Goal: Transaction & Acquisition: Purchase product/service

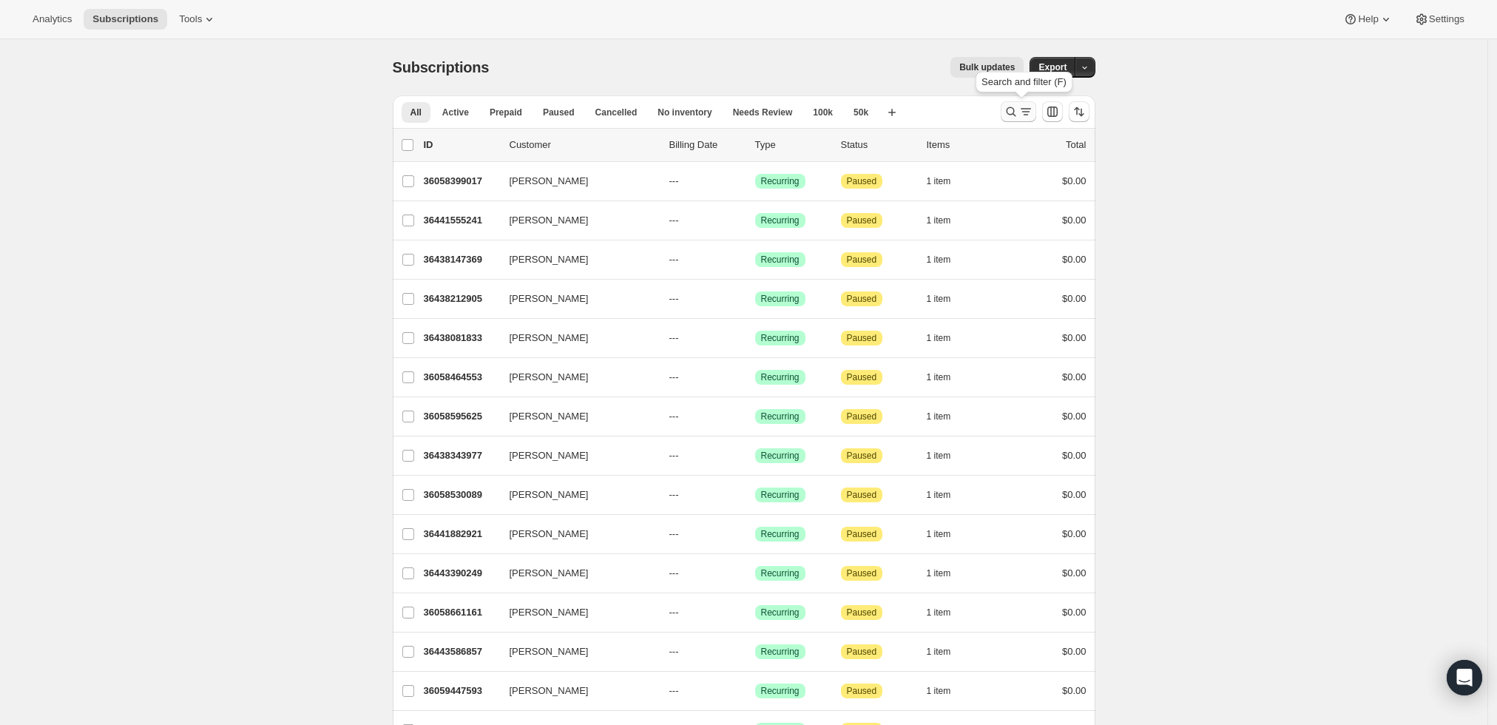
click at [1008, 110] on icon "Search and filter results" at bounding box center [1011, 111] width 15 height 15
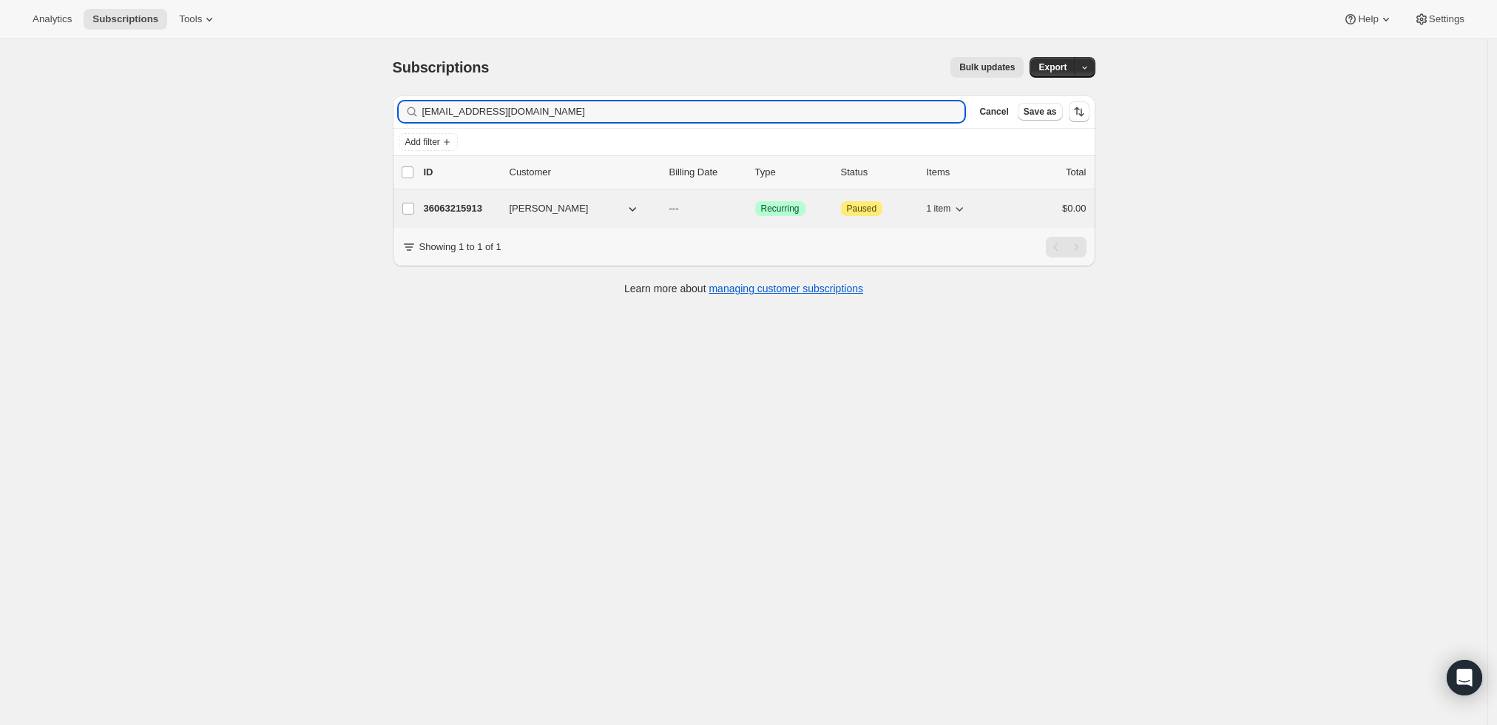
type input "[EMAIL_ADDRESS][DOMAIN_NAME]"
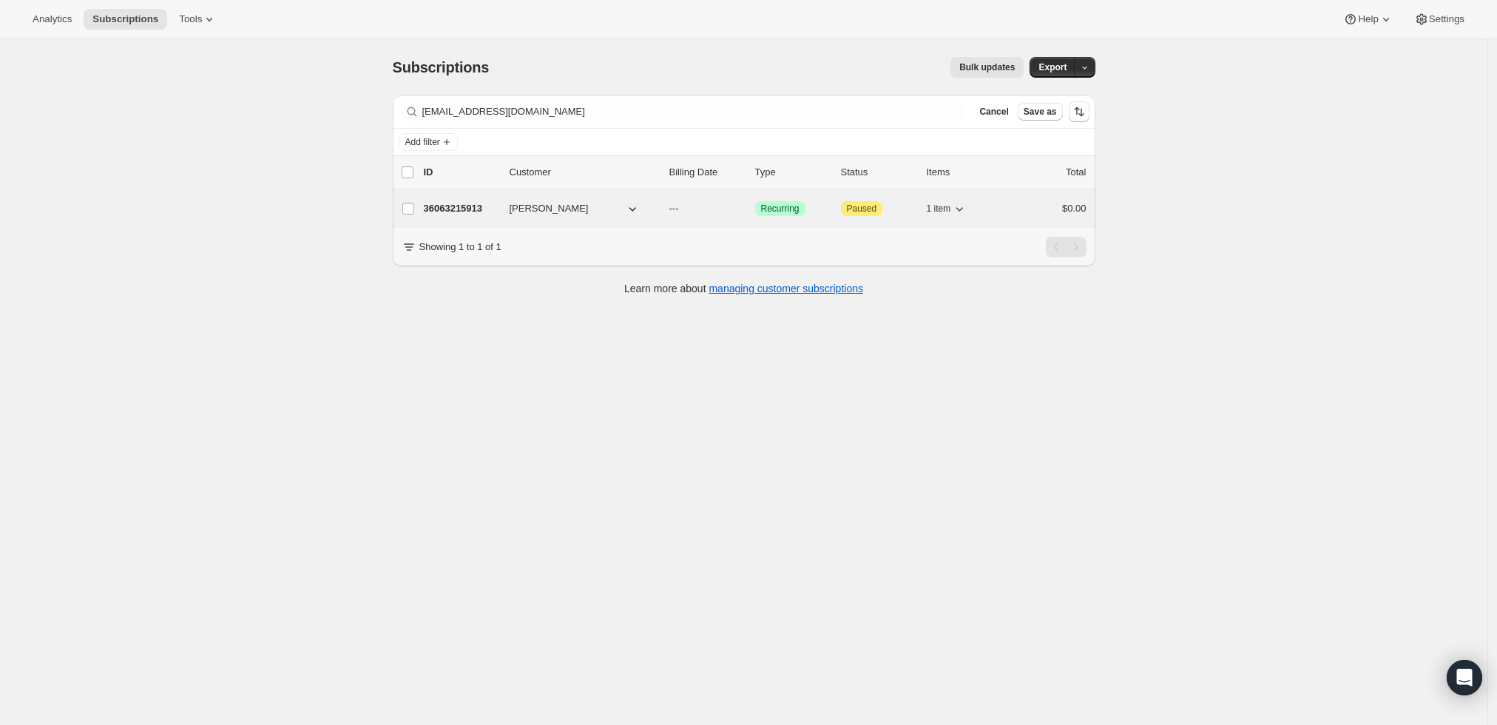
click at [465, 208] on p "36063215913" at bounding box center [461, 208] width 74 height 15
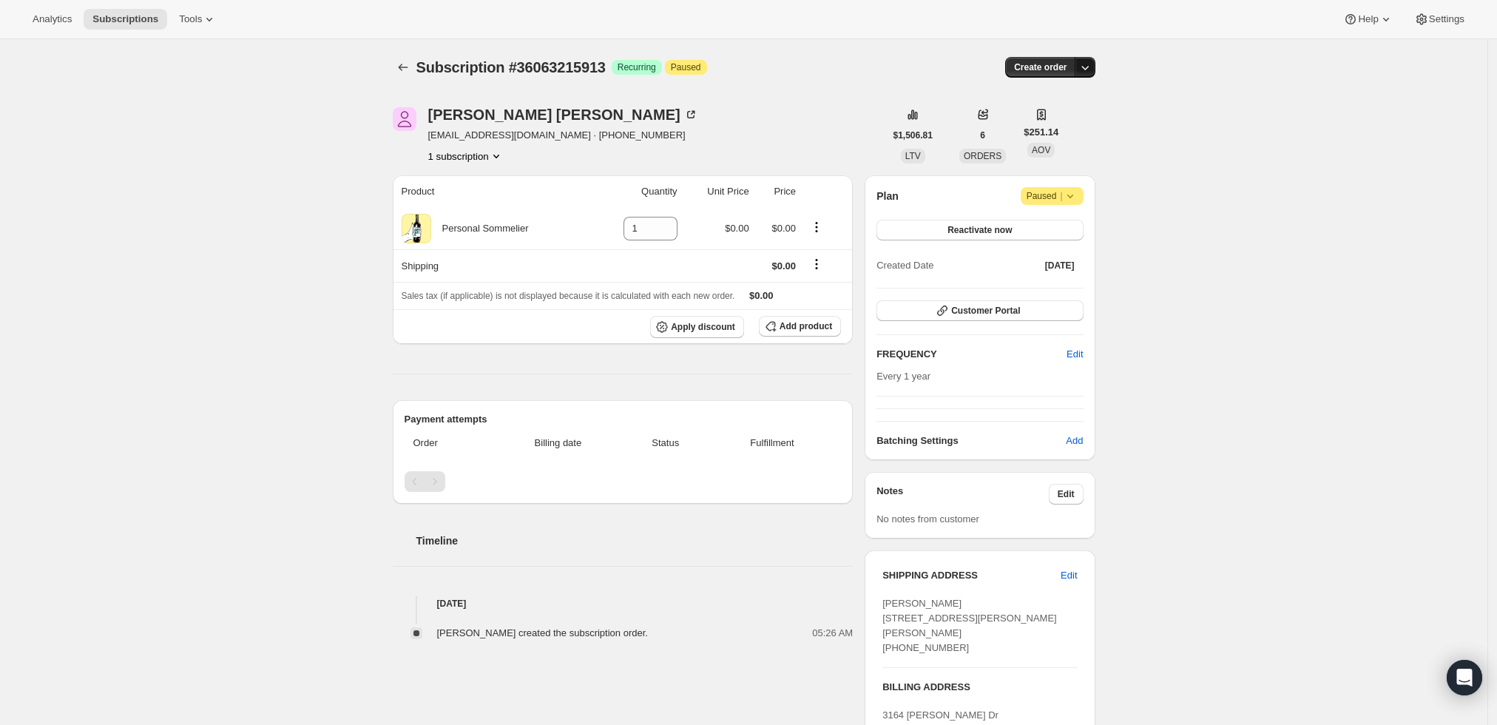
click at [1090, 69] on icon "button" at bounding box center [1085, 67] width 15 height 15
click at [1058, 121] on span "Create custom one-time order" at bounding box center [1027, 122] width 128 height 11
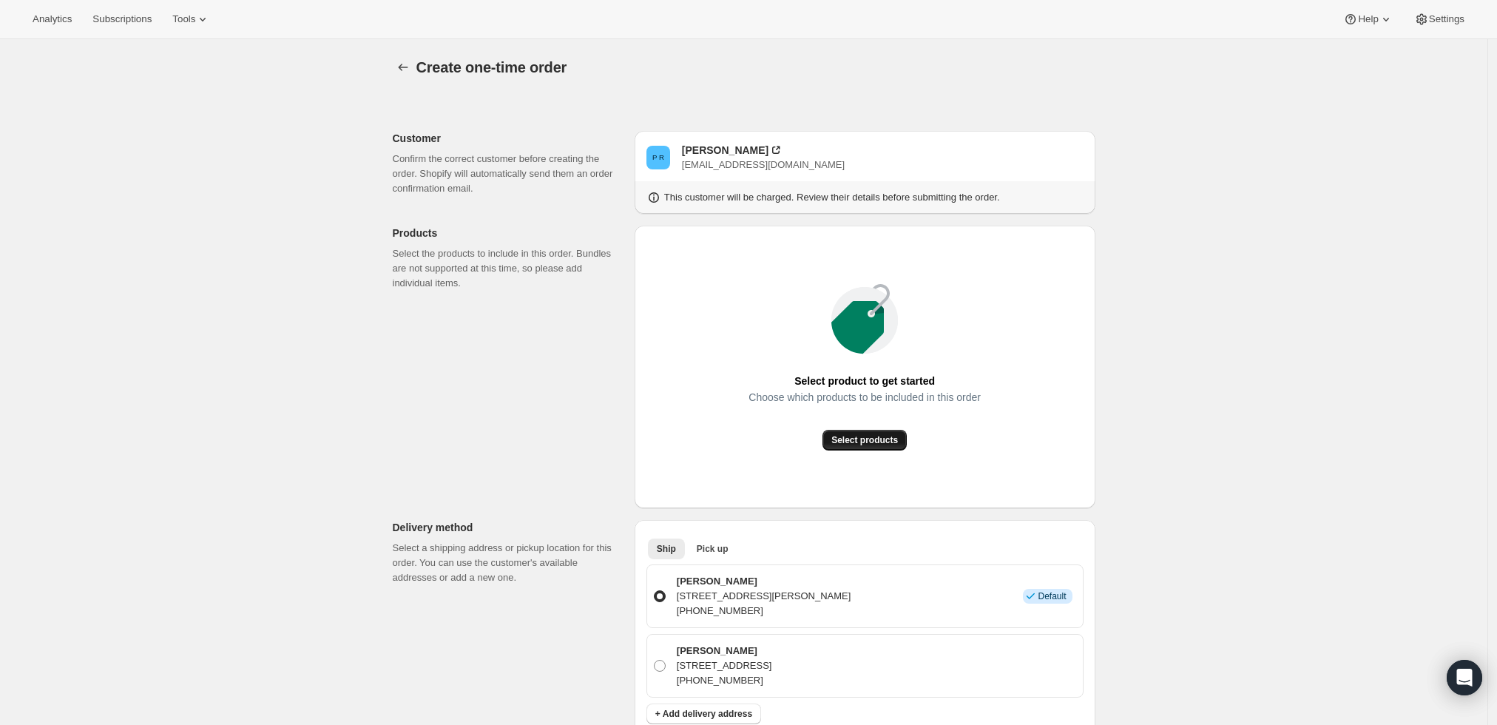
click at [845, 442] on span "Select products" at bounding box center [864, 440] width 67 height 12
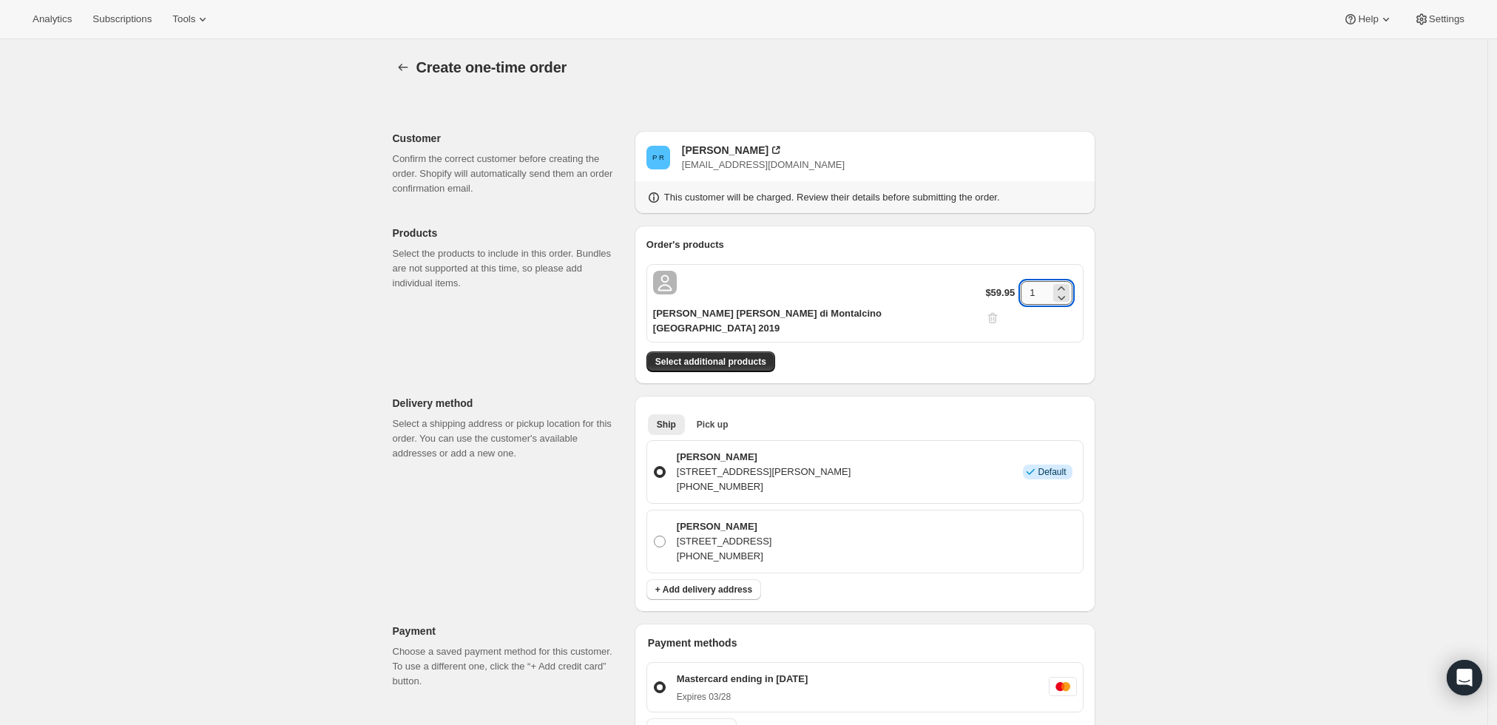
drag, startPoint x: 1022, startPoint y: 288, endPoint x: 1012, endPoint y: 288, distance: 10.4
click at [1021, 288] on input "1" at bounding box center [1036, 293] width 30 height 24
click at [1232, 303] on div "Create one-time order. This page is ready Create one-time order Customer Confir…" at bounding box center [744, 614] width 1488 height 1151
drag, startPoint x: 1027, startPoint y: 283, endPoint x: 995, endPoint y: 286, distance: 31.9
click at [995, 286] on div "$59.95 6" at bounding box center [1030, 303] width 91 height 44
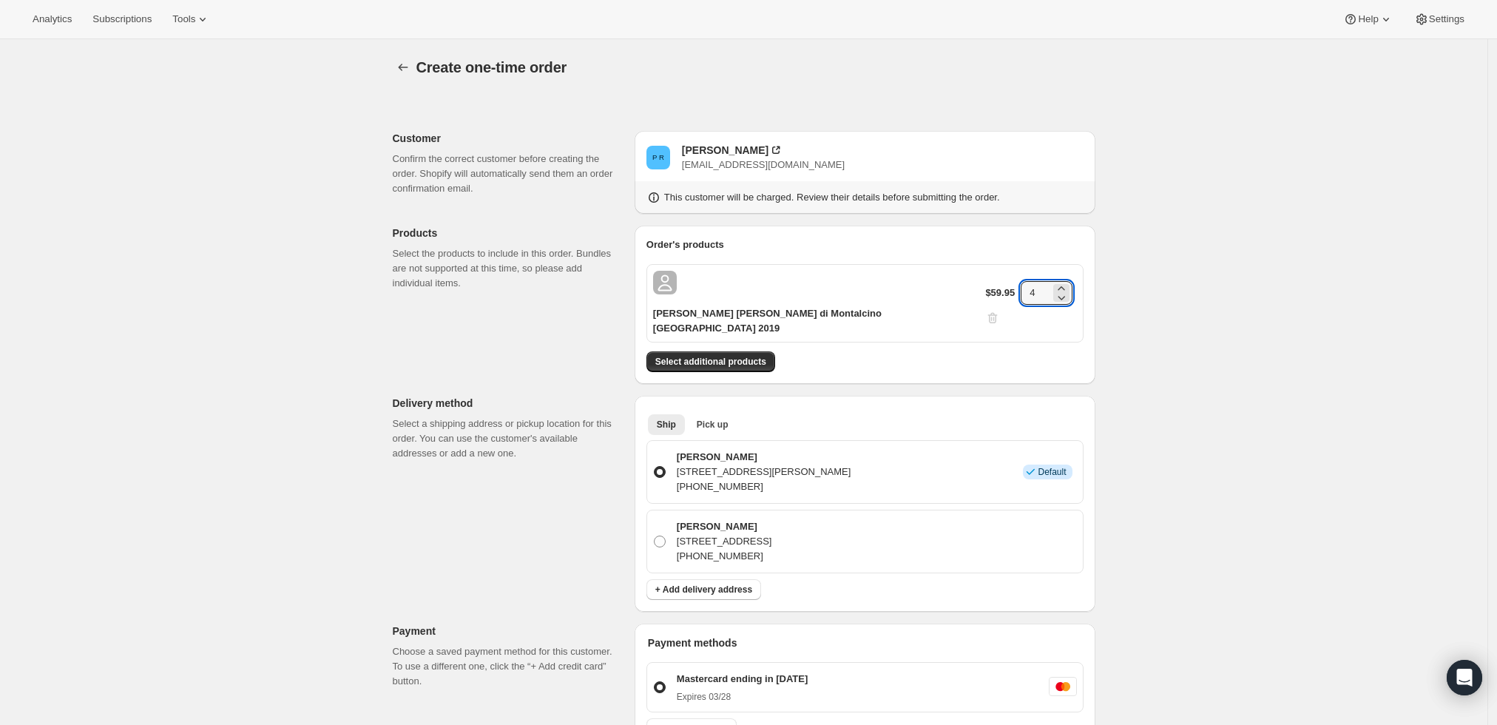
type input "4"
click at [1232, 288] on div "Create one-time order. This page is ready Create one-time order Customer Confir…" at bounding box center [744, 614] width 1488 height 1151
click at [734, 356] on span "Select additional products" at bounding box center [710, 362] width 111 height 12
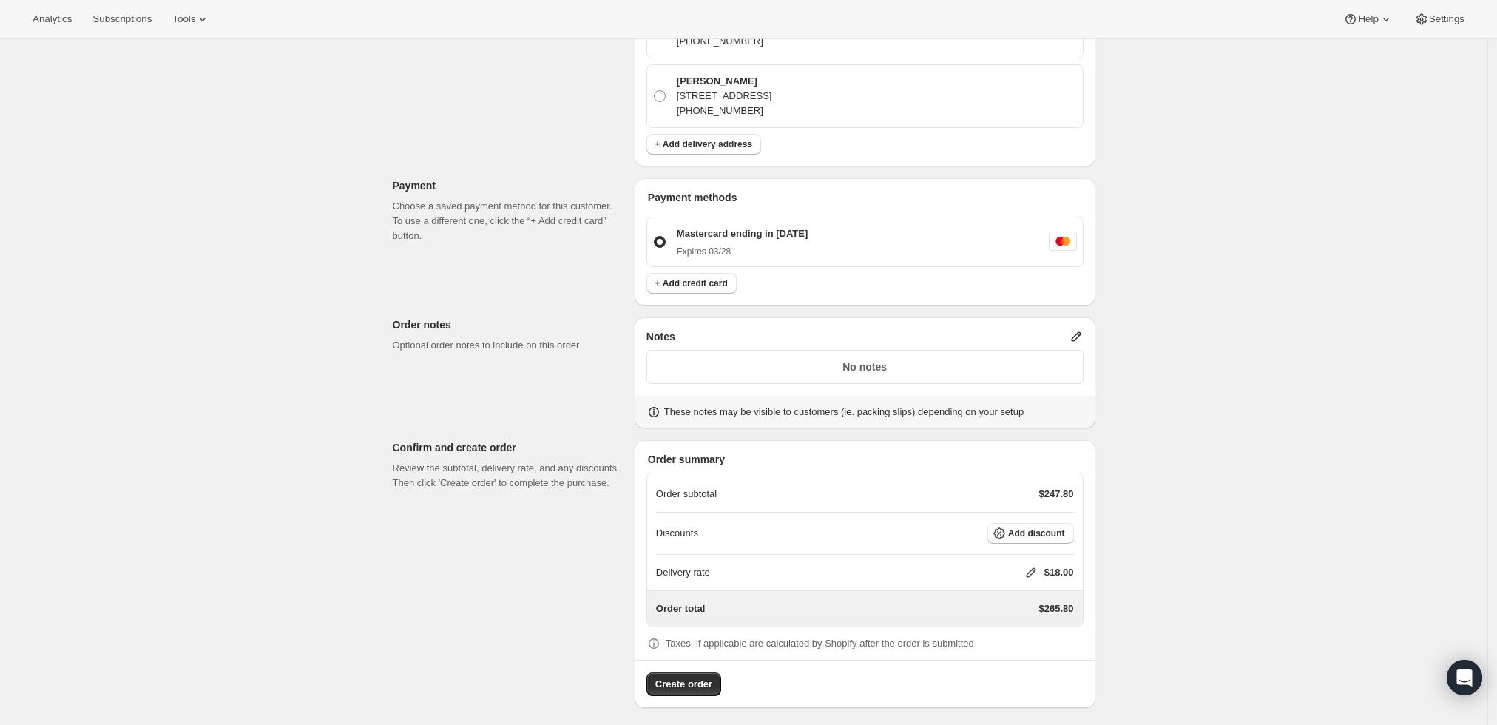
scroll to position [481, 0]
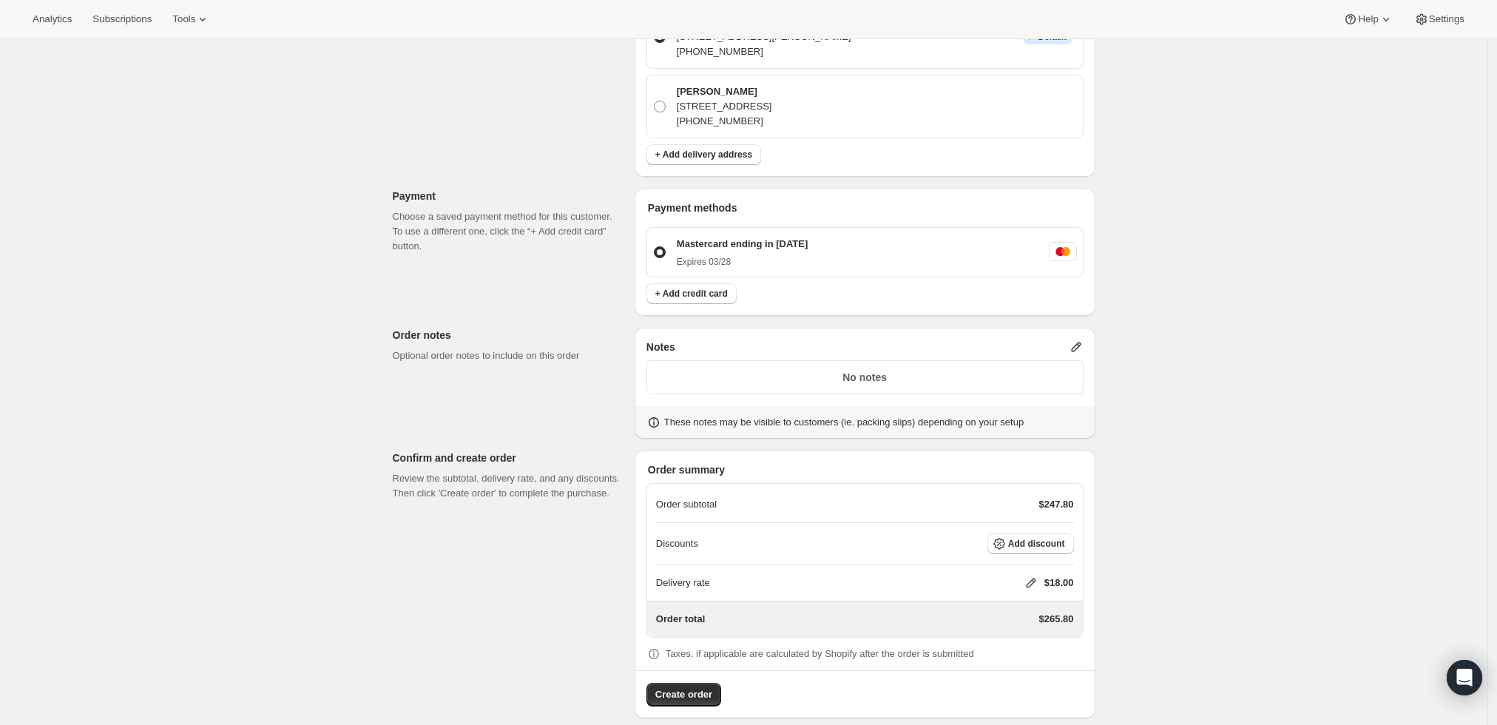
click at [1077, 340] on icon at bounding box center [1076, 347] width 15 height 15
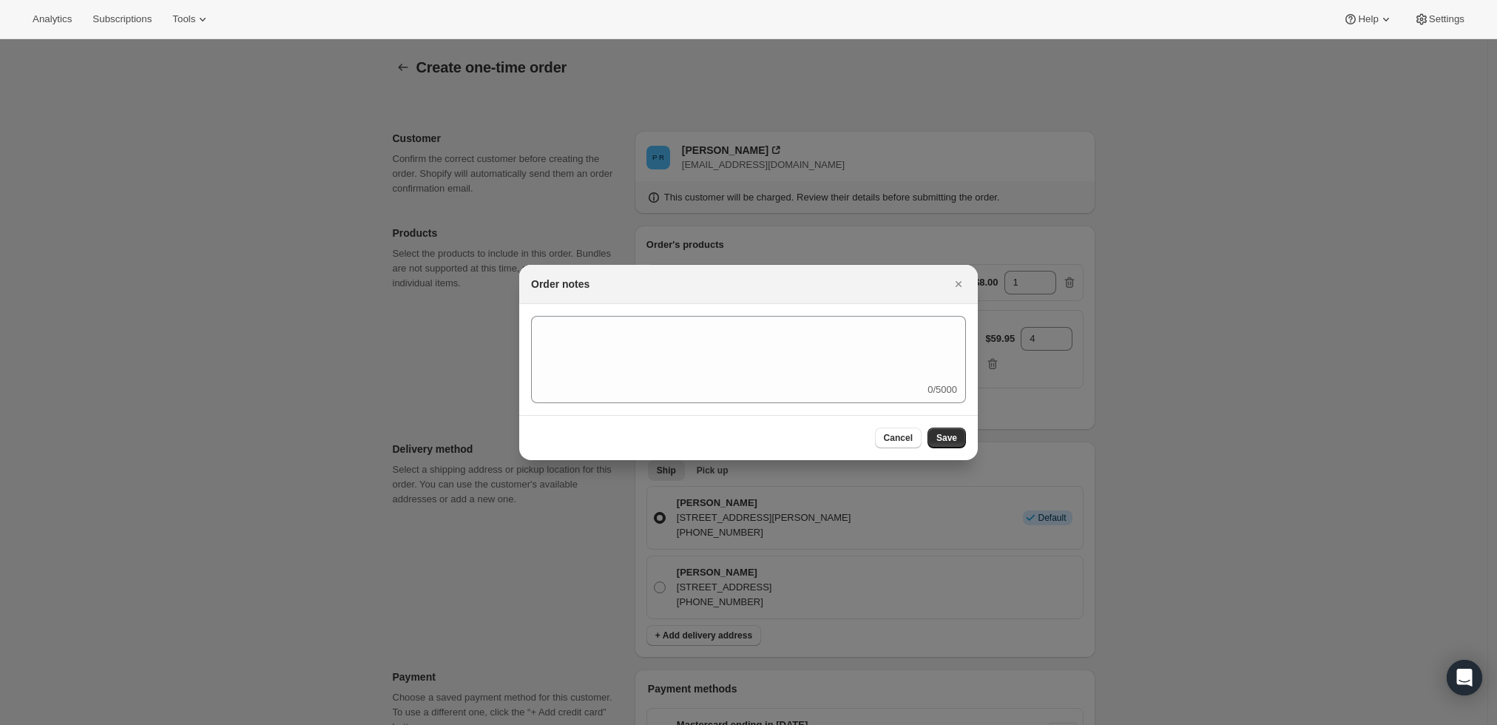
scroll to position [0, 0]
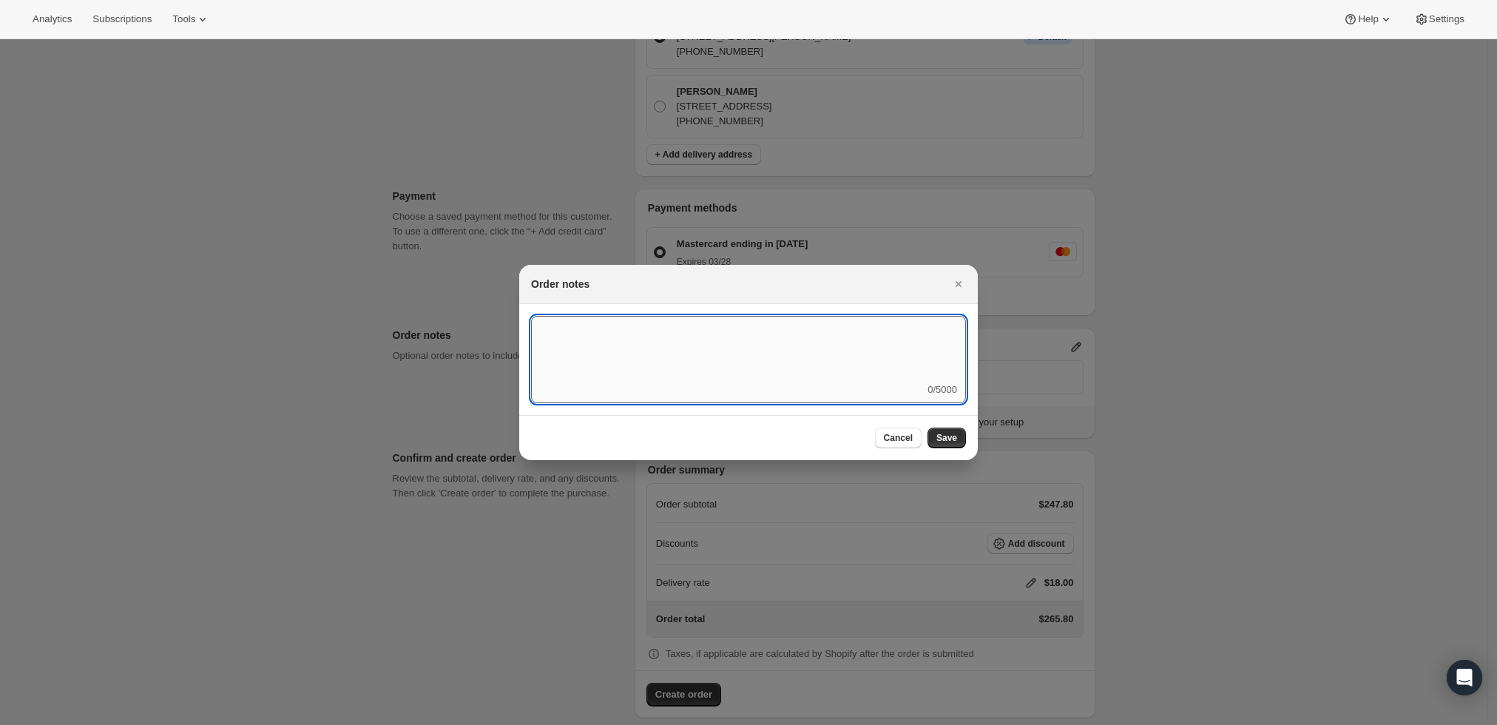
click at [845, 361] on textarea ":rd3:" at bounding box center [748, 349] width 435 height 67
type textarea "Temp Control"
click at [952, 442] on span "Save" at bounding box center [946, 438] width 21 height 12
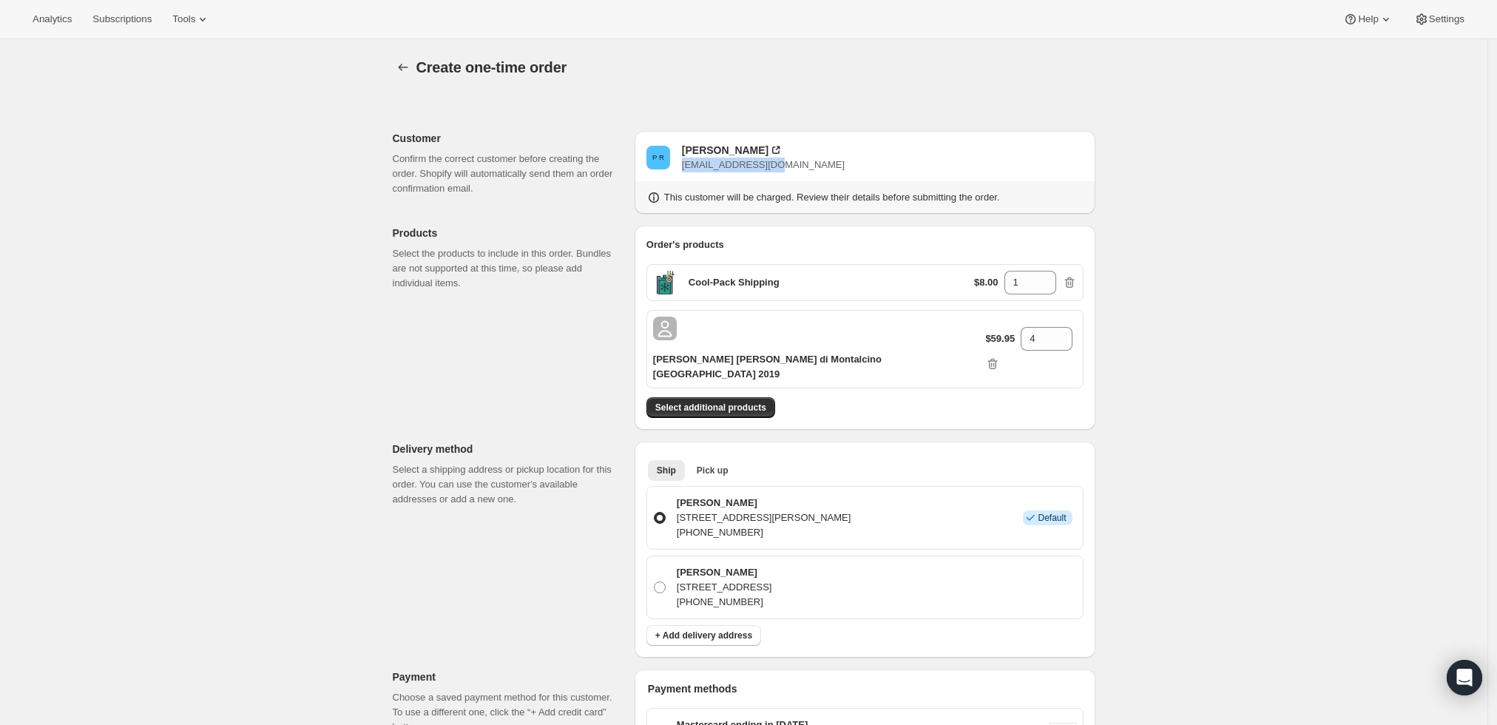
drag, startPoint x: 804, startPoint y: 169, endPoint x: 686, endPoint y: 166, distance: 117.6
click at [686, 166] on div "P R [PERSON_NAME] [EMAIL_ADDRESS][DOMAIN_NAME]" at bounding box center [865, 158] width 437 height 30
copy span "[EMAIL_ADDRESS][DOMAIN_NAME]"
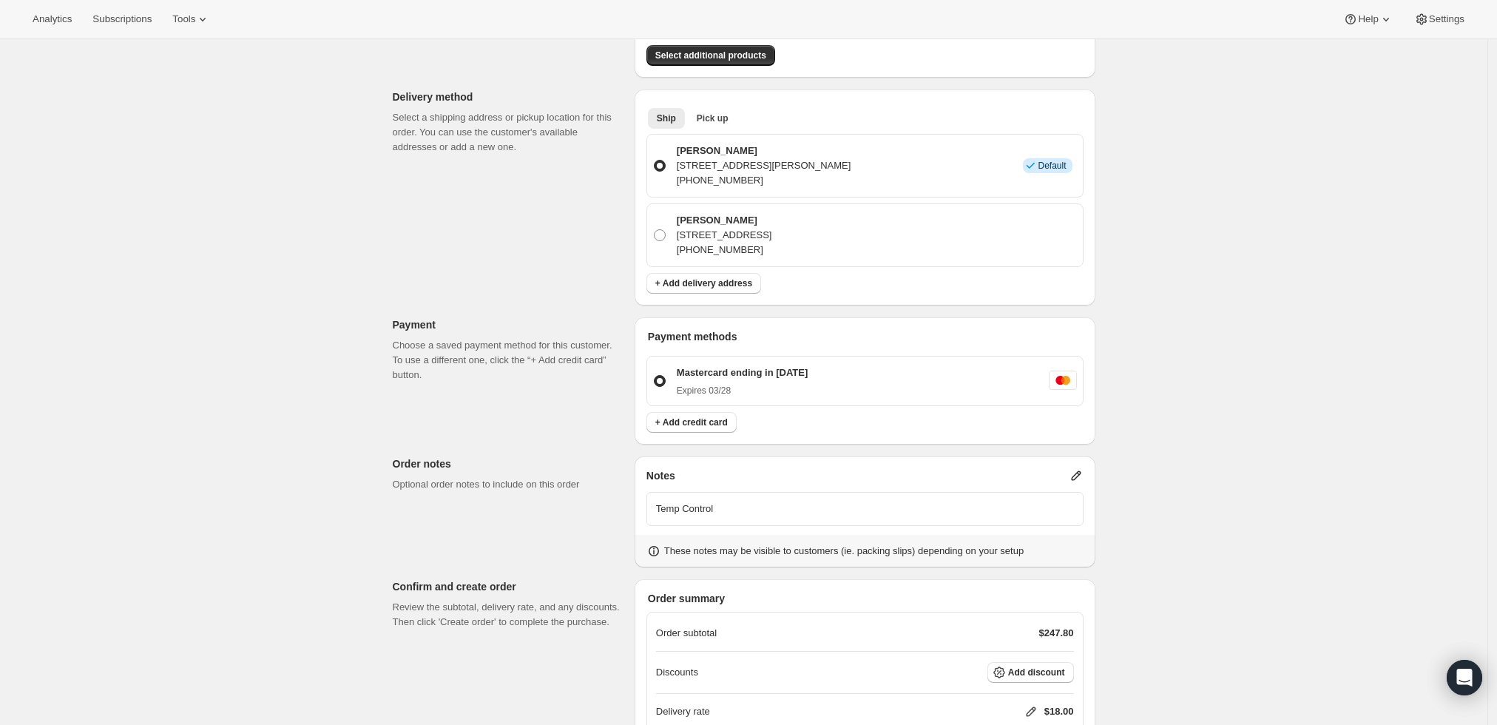
scroll to position [481, 0]
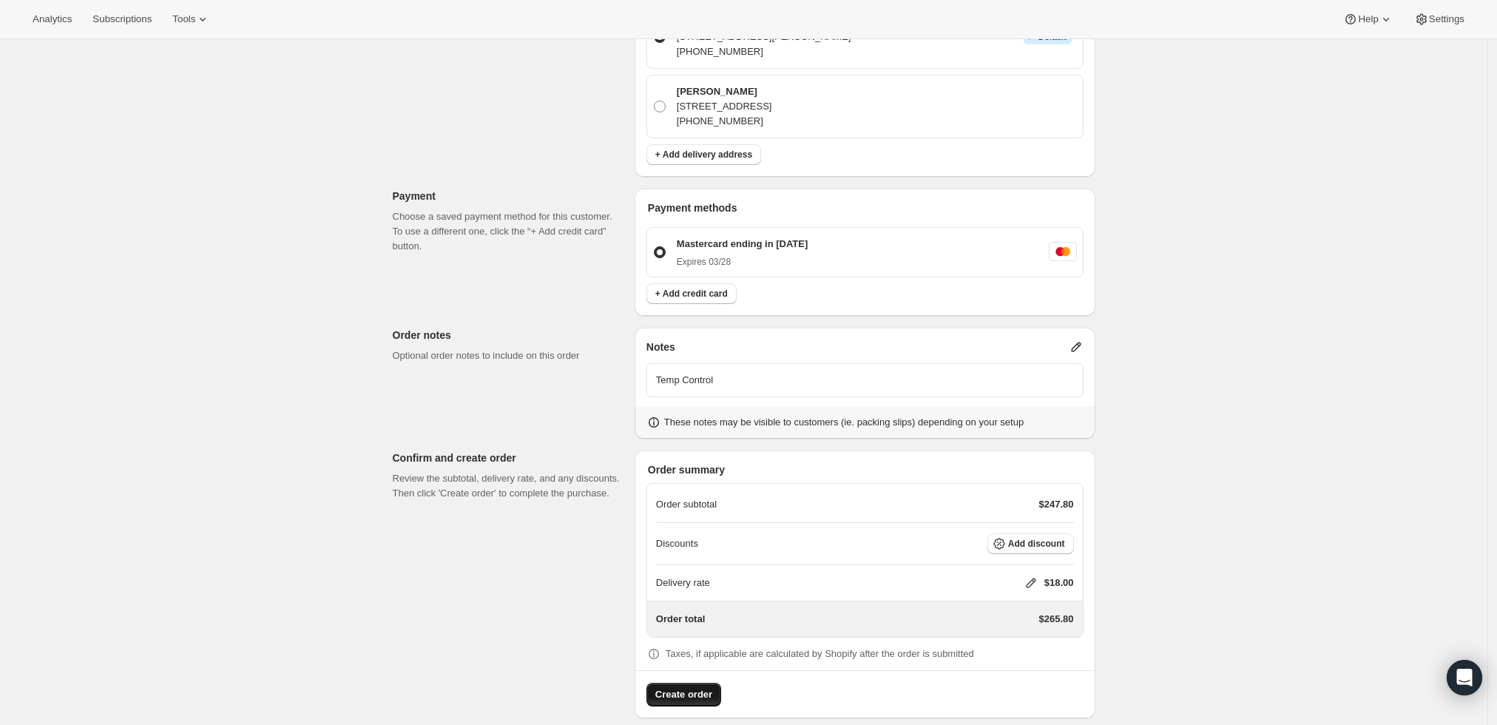
click at [658, 683] on button "Create order" at bounding box center [684, 695] width 75 height 24
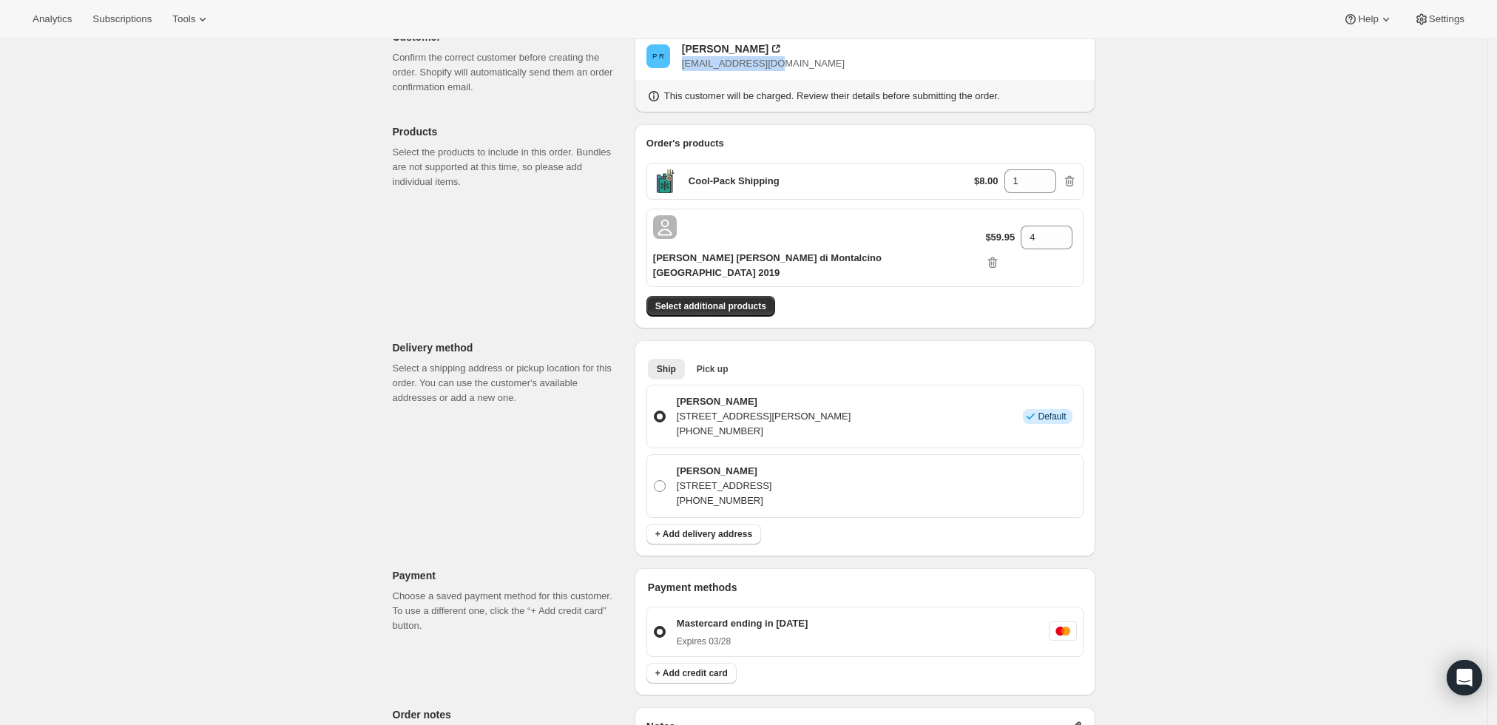
scroll to position [0, 0]
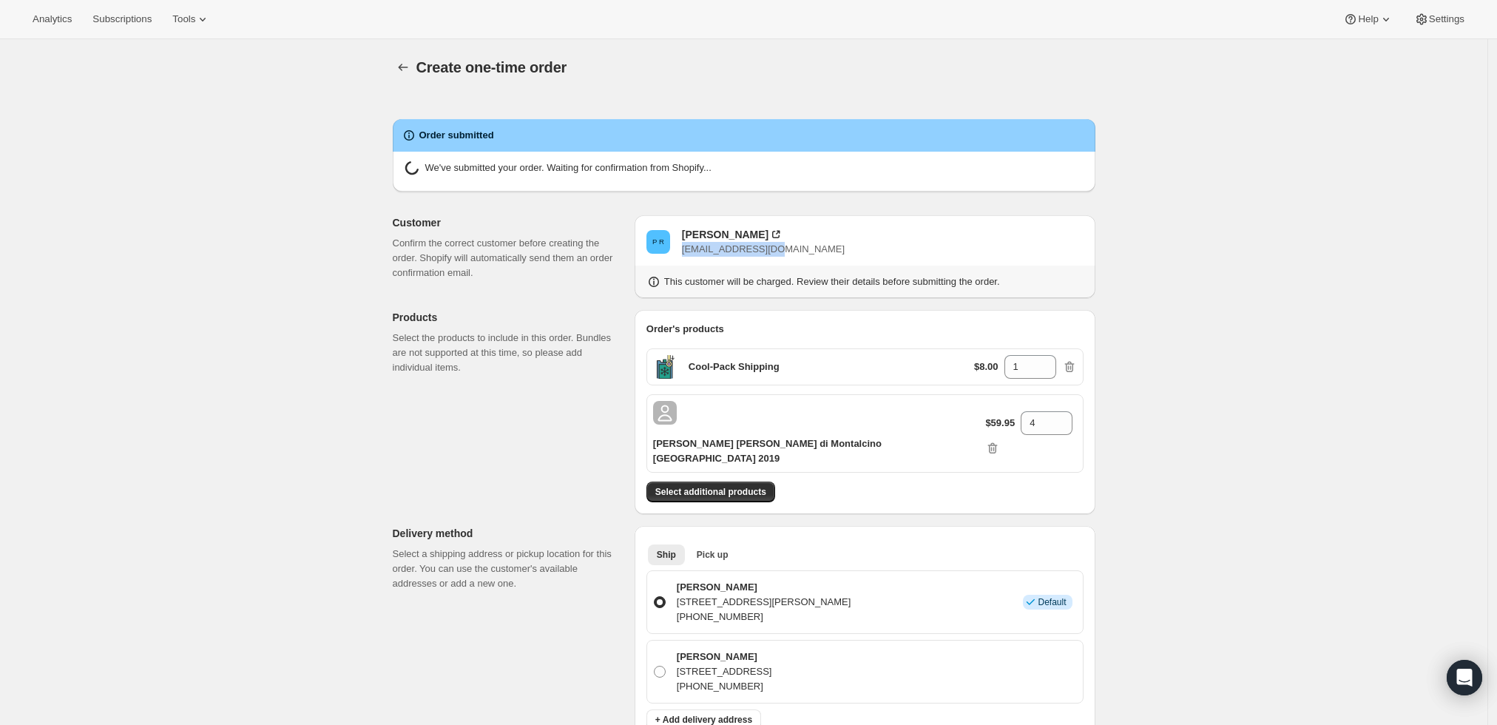
radio input "true"
